Goal: Navigation & Orientation: Find specific page/section

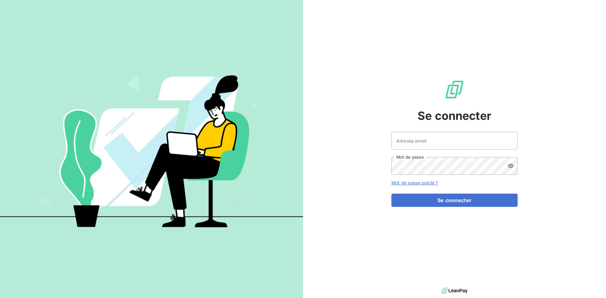
click at [426, 152] on div "Adresse email Mot de passe" at bounding box center [454, 153] width 126 height 43
click at [427, 146] on input "Adresse email" at bounding box center [454, 141] width 126 height 18
type input "jeremie.brundet@hogrefe.fr"
click at [391, 194] on button "Se connecter" at bounding box center [454, 200] width 126 height 13
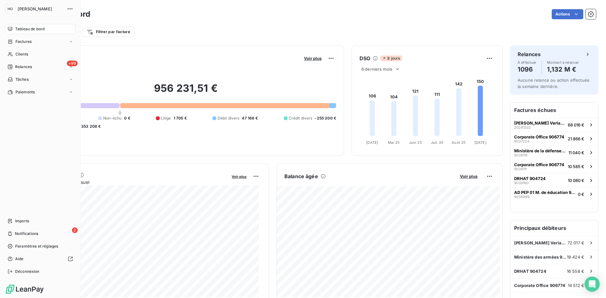
click at [29, 31] on span "Tableau de bord" at bounding box center [29, 29] width 29 height 6
click at [23, 11] on span "Hogrefe" at bounding box center [40, 8] width 45 height 5
click at [25, 39] on span "Factures" at bounding box center [23, 42] width 16 height 6
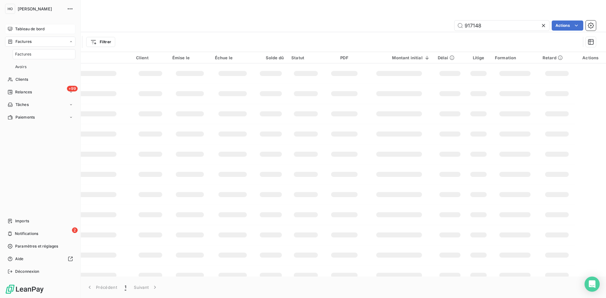
click at [32, 28] on span "Tableau de bord" at bounding box center [29, 29] width 29 height 6
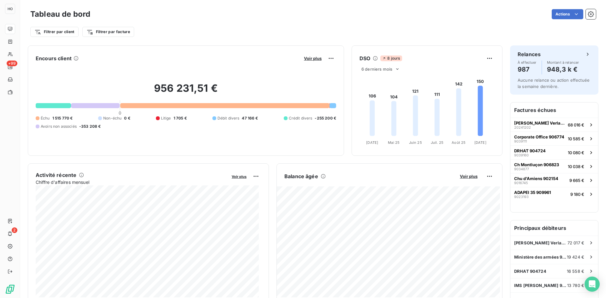
click at [206, 20] on div "Tableau de bord Actions" at bounding box center [312, 14] width 565 height 13
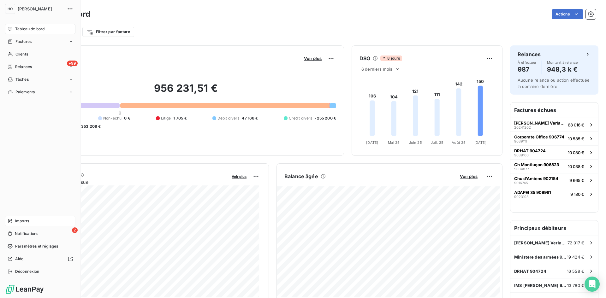
click at [32, 222] on div "Imports" at bounding box center [40, 221] width 70 height 10
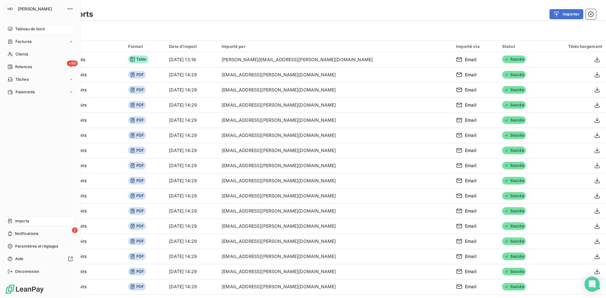
click at [26, 28] on span "Tableau de bord" at bounding box center [29, 29] width 29 height 6
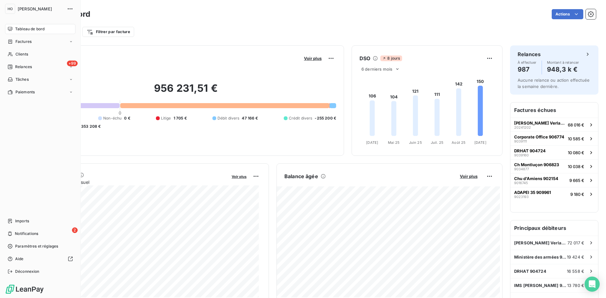
click at [11, 31] on icon at bounding box center [10, 29] width 5 height 5
click at [15, 39] on span "Factures" at bounding box center [23, 42] width 16 height 6
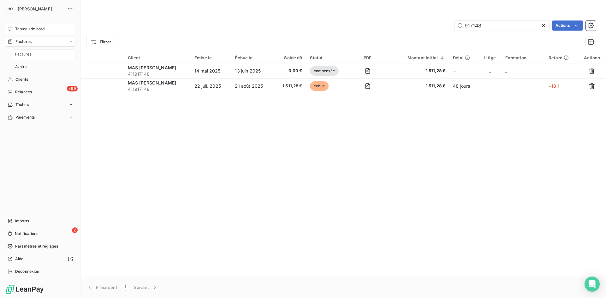
click at [25, 32] on span "Tableau de bord" at bounding box center [29, 29] width 29 height 6
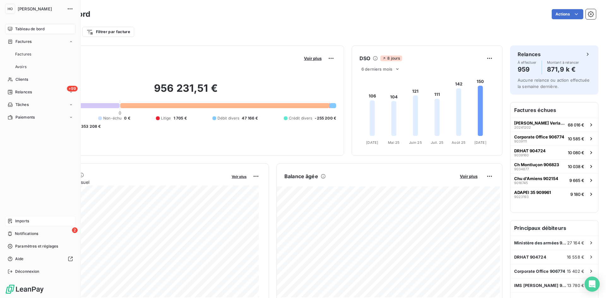
click at [38, 221] on div "Imports" at bounding box center [40, 221] width 70 height 10
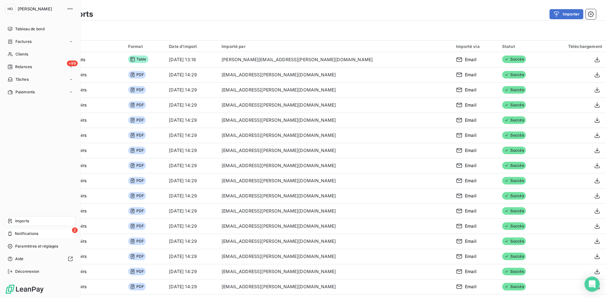
click at [54, 230] on div "2 Notifications" at bounding box center [40, 234] width 70 height 10
click at [25, 30] on span "Tableau de bord" at bounding box center [29, 29] width 29 height 6
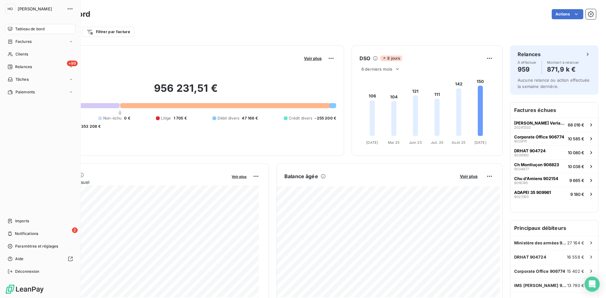
click at [25, 30] on span "Tableau de bord" at bounding box center [29, 29] width 29 height 6
click at [34, 28] on span "Tableau de bord" at bounding box center [29, 29] width 29 height 6
click at [30, 40] on span "Factures" at bounding box center [23, 42] width 16 height 6
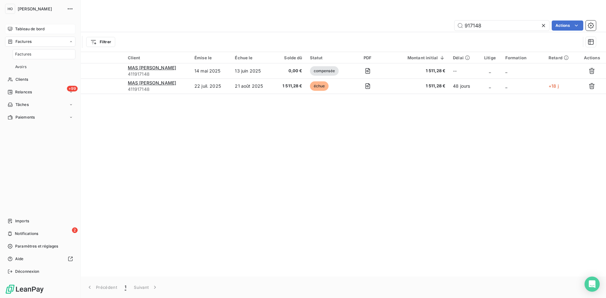
click at [32, 29] on span "Tableau de bord" at bounding box center [29, 29] width 29 height 6
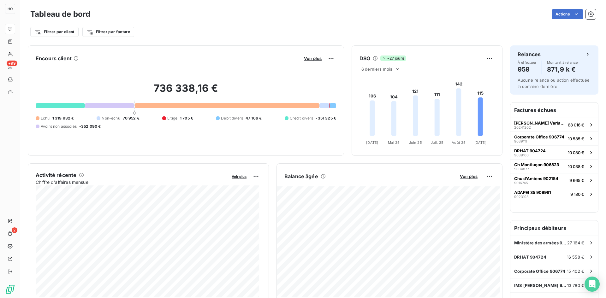
click at [225, 38] on div "Tableau de bord Actions Filtrer par client Filtrer par facture" at bounding box center [313, 21] width 586 height 42
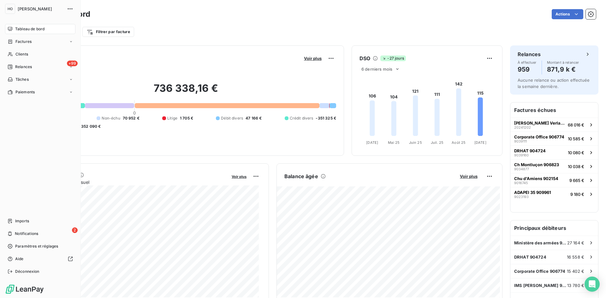
click at [28, 28] on span "Tableau de bord" at bounding box center [29, 29] width 29 height 6
click at [27, 46] on div "Factures" at bounding box center [40, 42] width 70 height 10
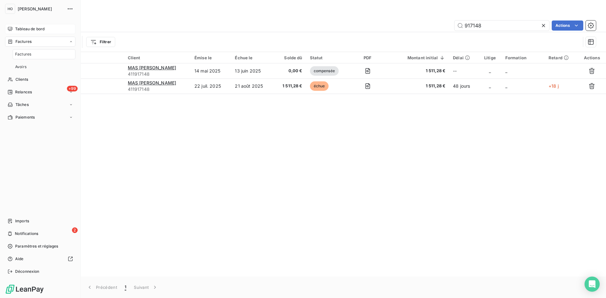
click at [29, 29] on span "Tableau de bord" at bounding box center [29, 29] width 29 height 6
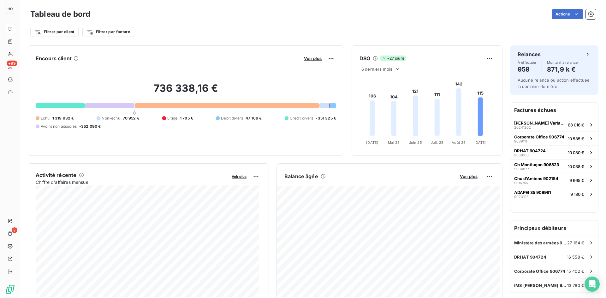
click at [158, 33] on div "Filtrer par client Filtrer par facture" at bounding box center [312, 32] width 565 height 12
click at [227, 37] on div "Filtrer par client Filtrer par facture" at bounding box center [312, 32] width 565 height 12
click at [108, 34] on html "HO +99 2 Tableau de bord Actions Filtrer par client Filtrer par facture Recherc…" at bounding box center [303, 149] width 606 height 298
click at [108, 34] on html "HO +99 2 Tableau de bord Actions Filtrer par client Filtrer par facture Encours…" at bounding box center [303, 149] width 606 height 298
click at [222, 32] on div "Filtrer par client Filtrer par facture" at bounding box center [312, 32] width 565 height 12
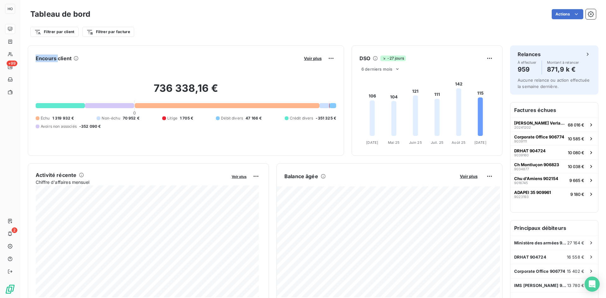
click at [222, 32] on div "Filtrer par client Filtrer par facture" at bounding box center [312, 32] width 565 height 12
